Goal: Task Accomplishment & Management: Manage account settings

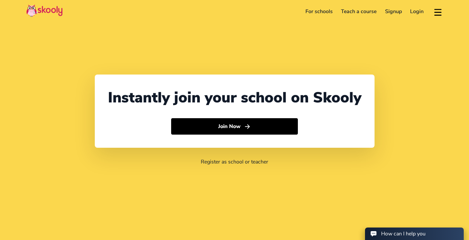
select select "65"
select select "[GEOGRAPHIC_DATA]"
select select "[GEOGRAPHIC_DATA]/[GEOGRAPHIC_DATA]"
click at [419, 10] on link "Login" at bounding box center [417, 11] width 22 height 11
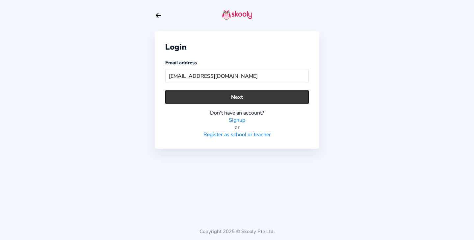
type input "[EMAIL_ADDRESS][DOMAIN_NAME]"
click at [249, 98] on button "Next" at bounding box center [236, 97] width 143 height 14
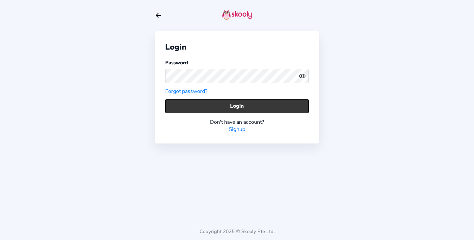
click at [238, 107] on button "Login" at bounding box center [236, 106] width 143 height 14
